Goal: Task Accomplishment & Management: Use online tool/utility

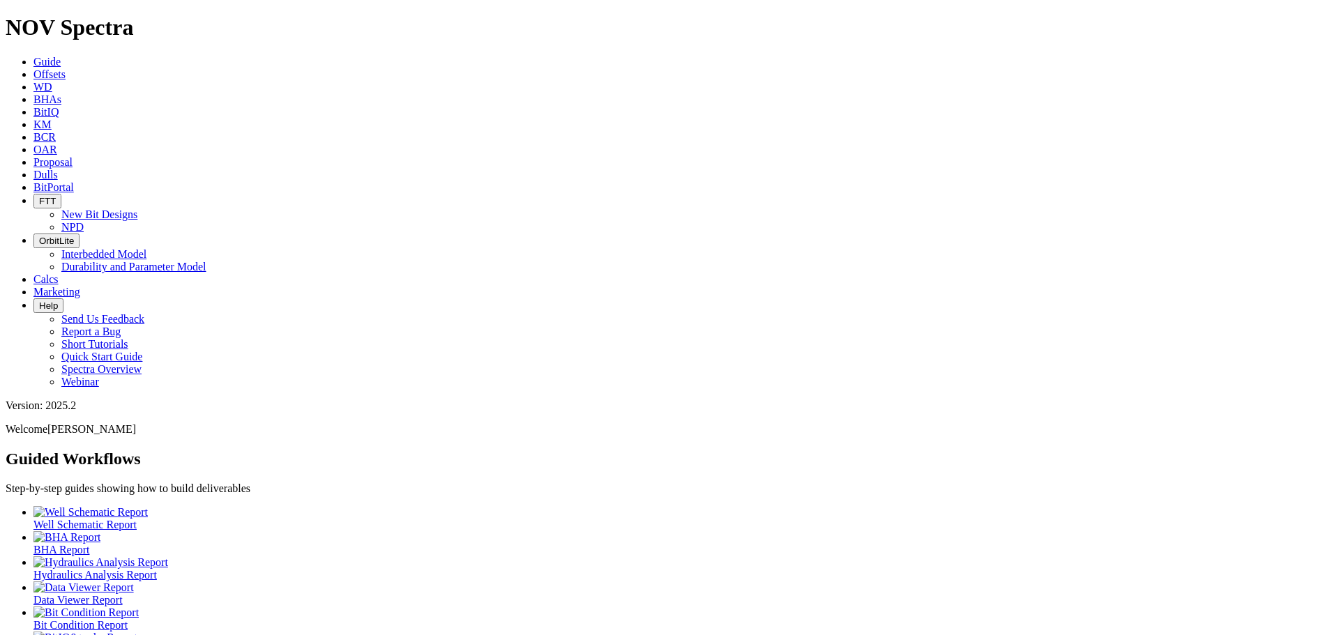
click at [66, 68] on link "Offsets" at bounding box center [49, 74] width 32 height 12
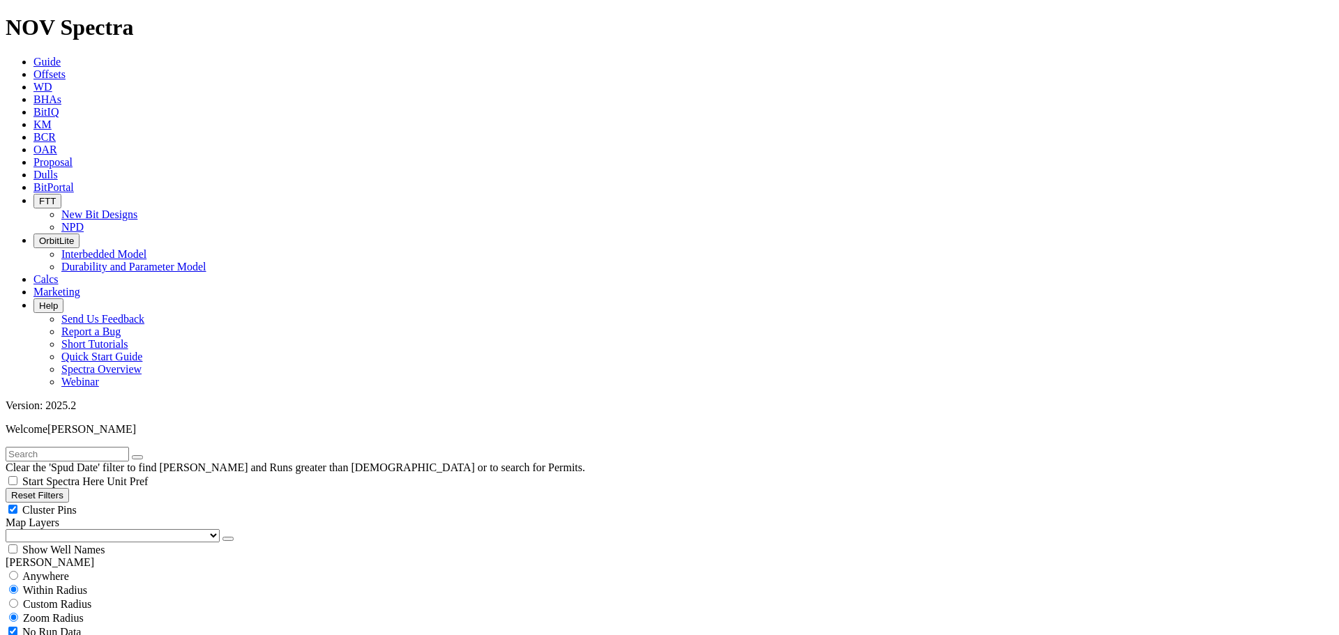
scroll to position [70, 0]
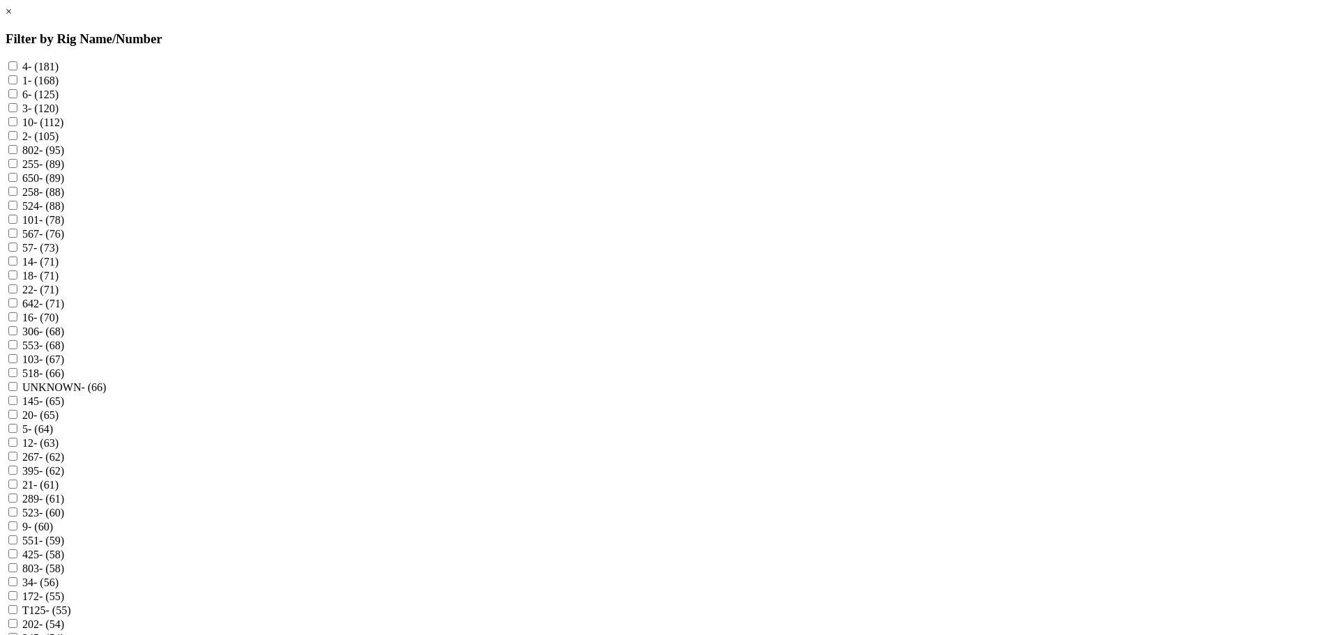
scroll to position [907, 0]
checkbox input "true"
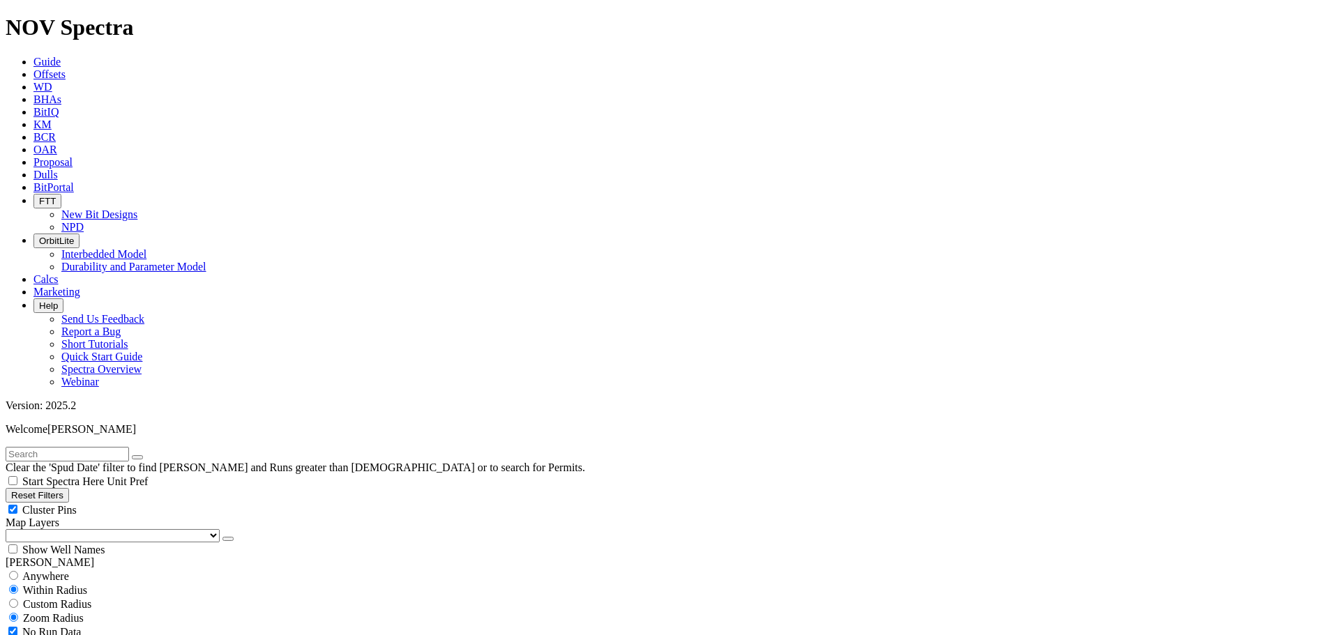
click at [223, 537] on button "button" at bounding box center [228, 539] width 11 height 4
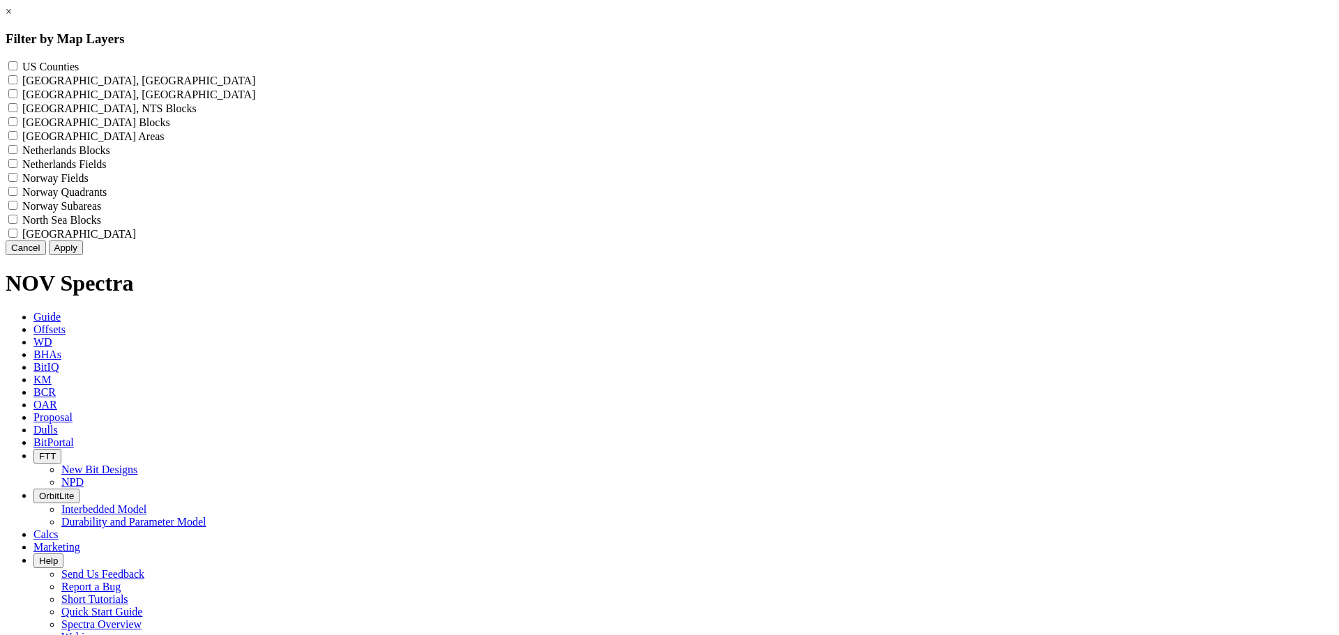
click at [79, 69] on label "US Counties - ()" at bounding box center [50, 67] width 56 height 12
click at [17, 69] on Counties "US Counties - ()" at bounding box center [12, 65] width 9 height 9
checkbox Counties "true"
click at [83, 255] on button "Apply" at bounding box center [66, 248] width 34 height 15
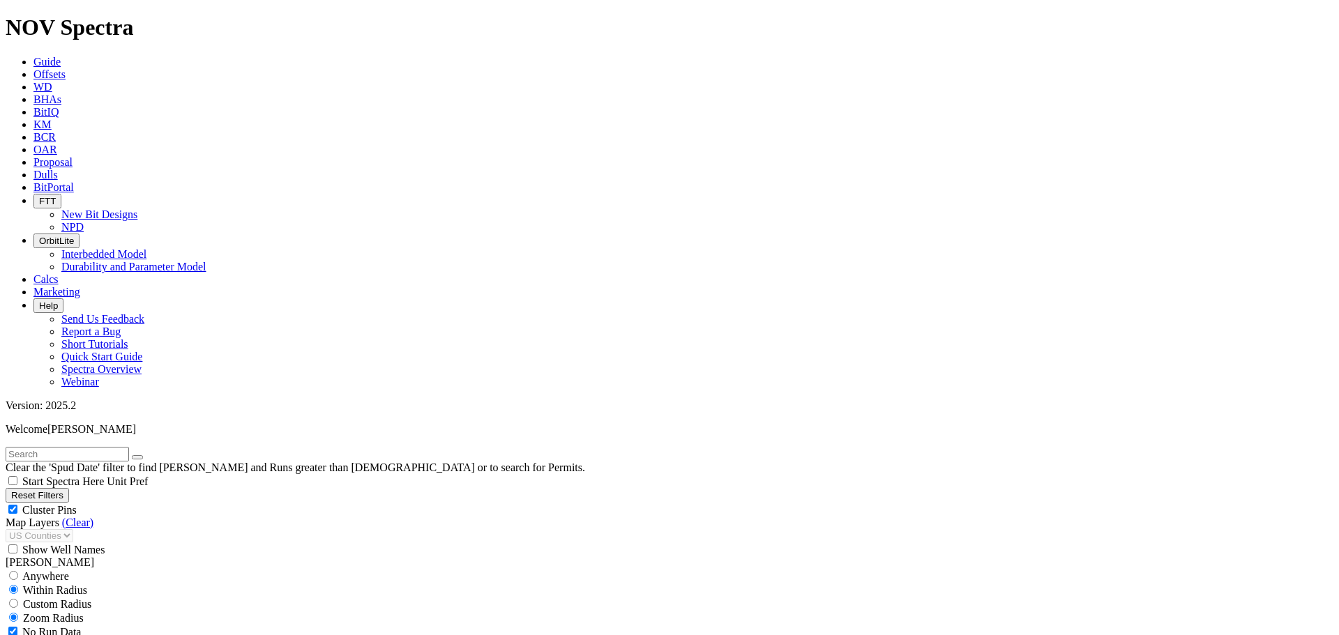
scroll to position [488, 0]
select select "8.75"
checkbox input "false"
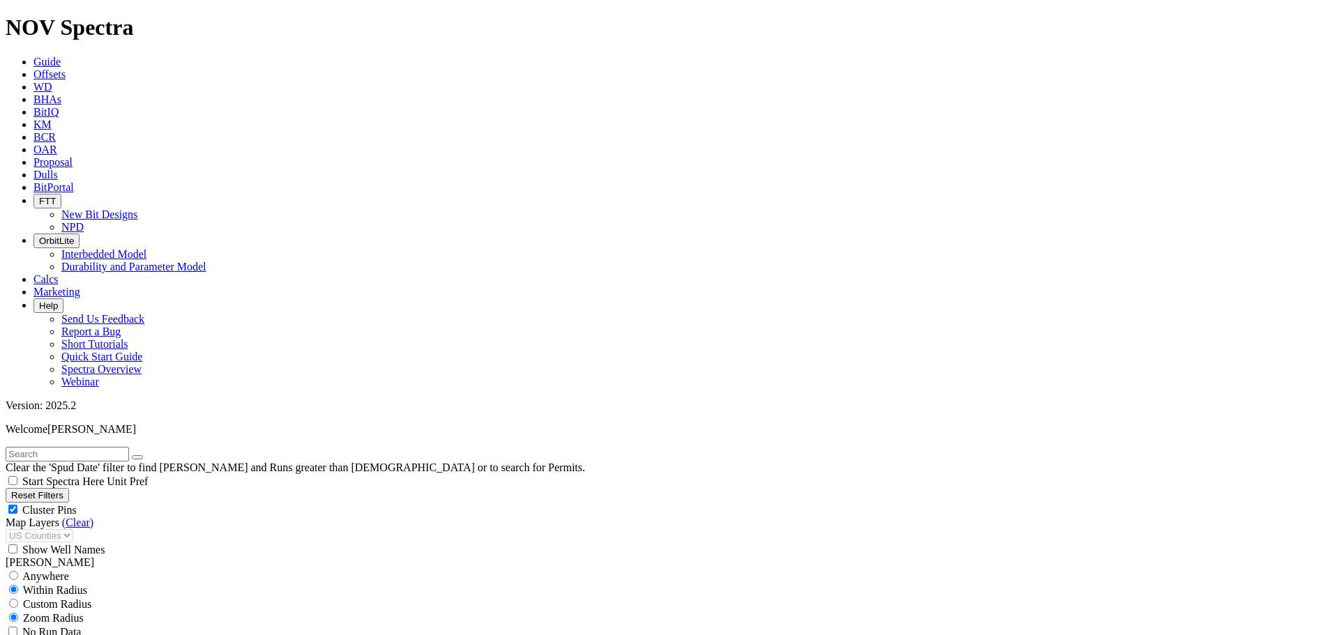
scroll to position [767, 0]
type input "4001"
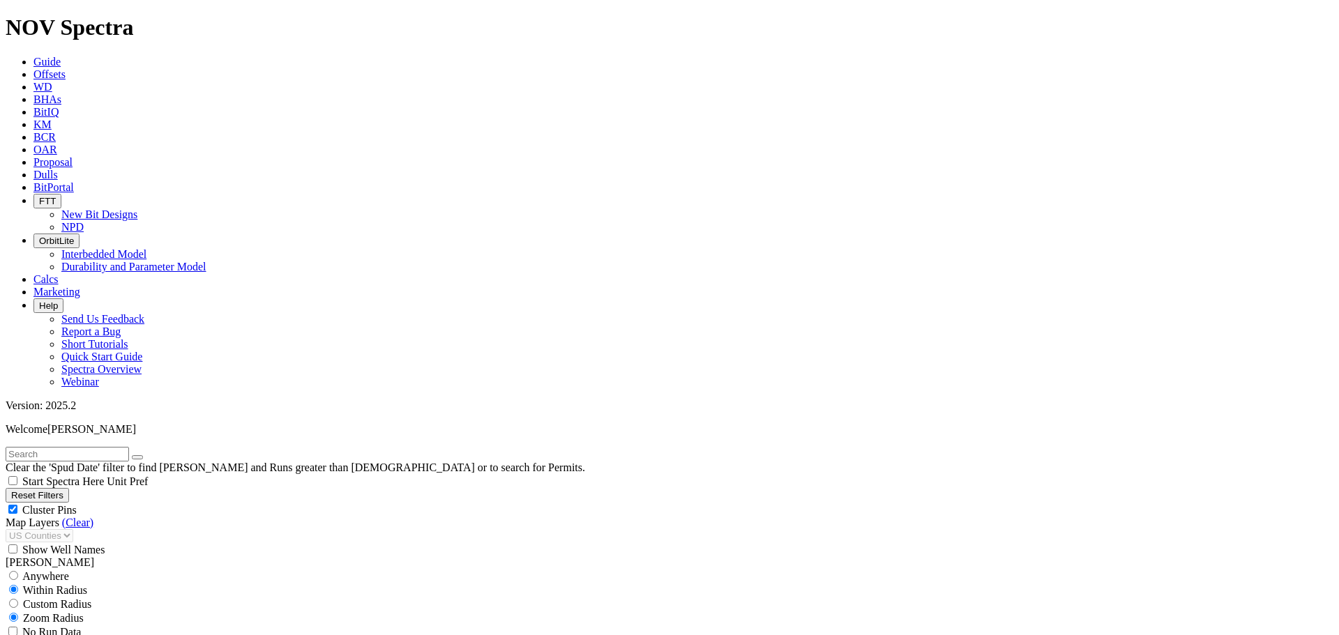
scroll to position [4877, 0]
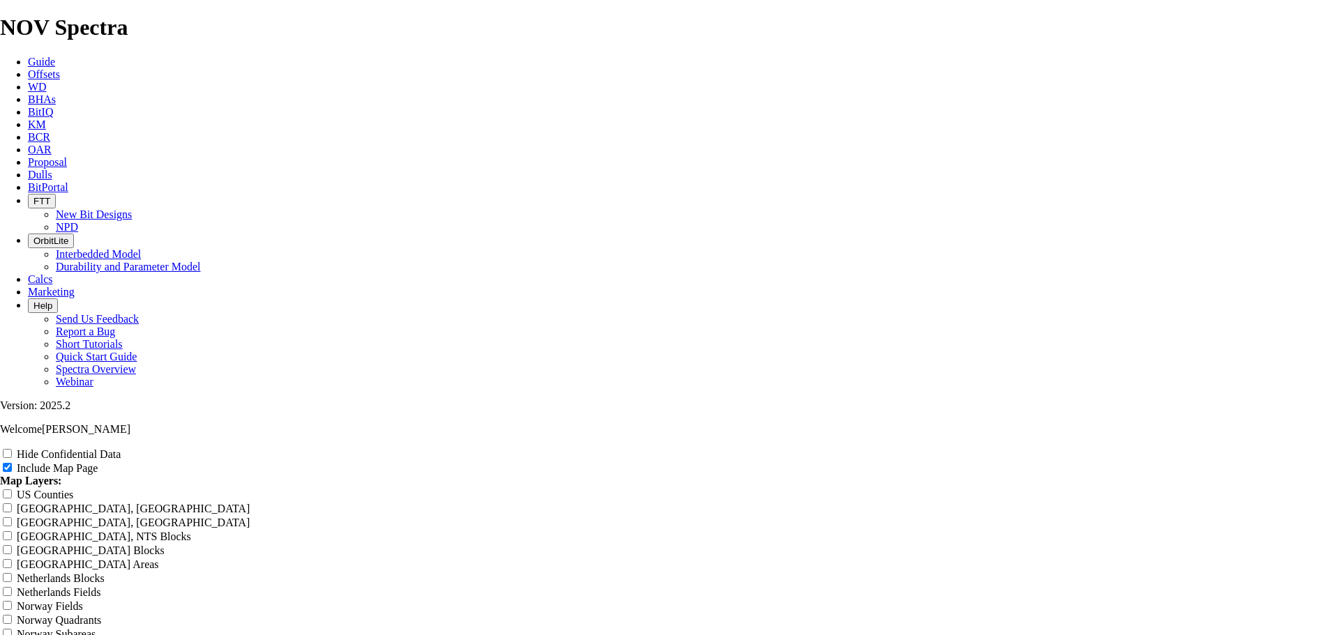
scroll to position [1744, 0]
